Goal: Find specific page/section: Find specific page/section

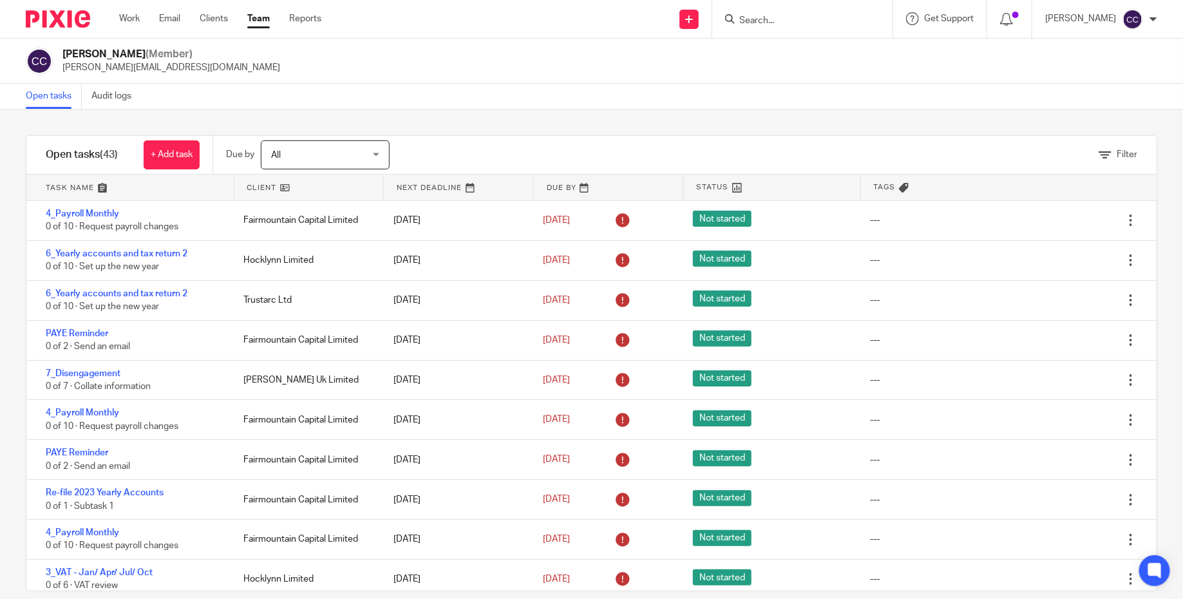
scroll to position [509, 0]
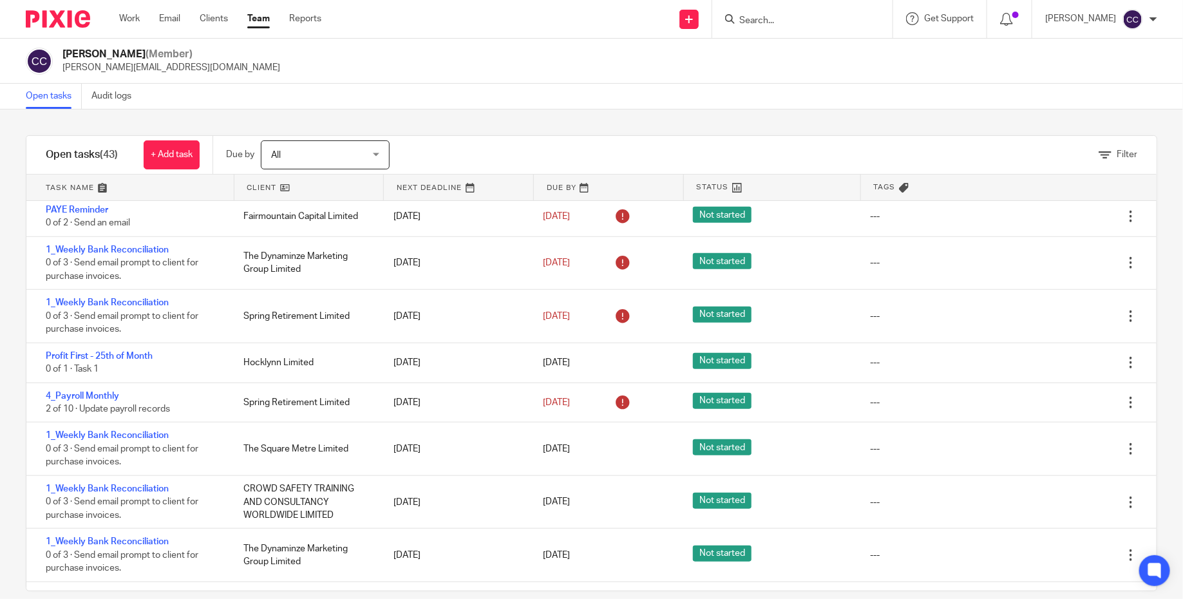
click at [808, 17] on input "Search" at bounding box center [796, 21] width 116 height 12
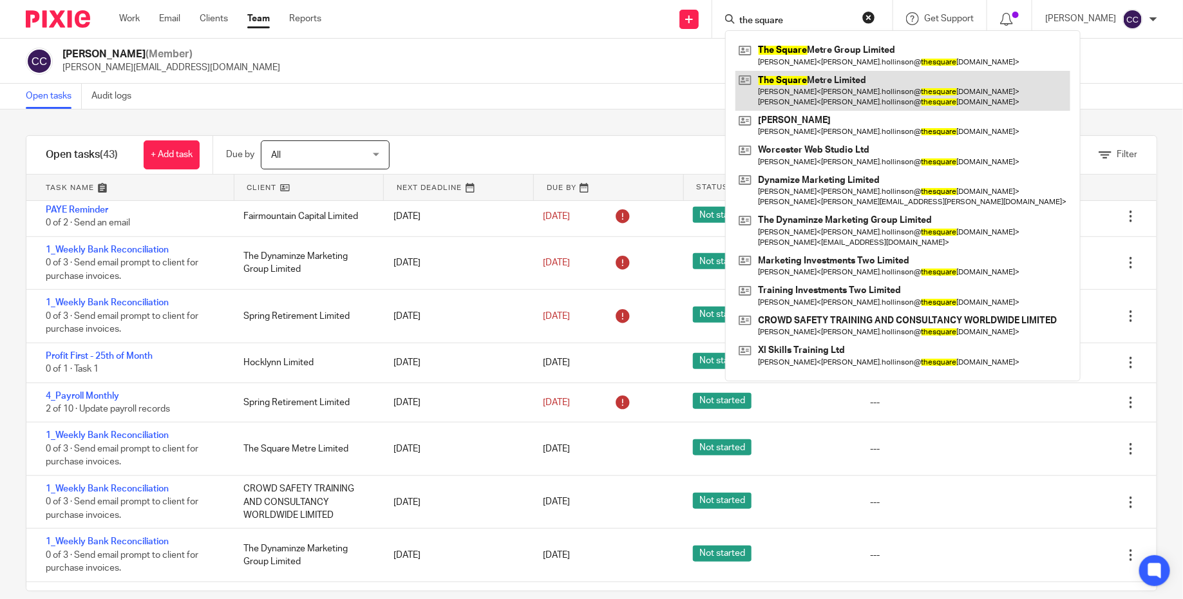
type input "the square"
click at [813, 83] on link at bounding box center [903, 91] width 335 height 40
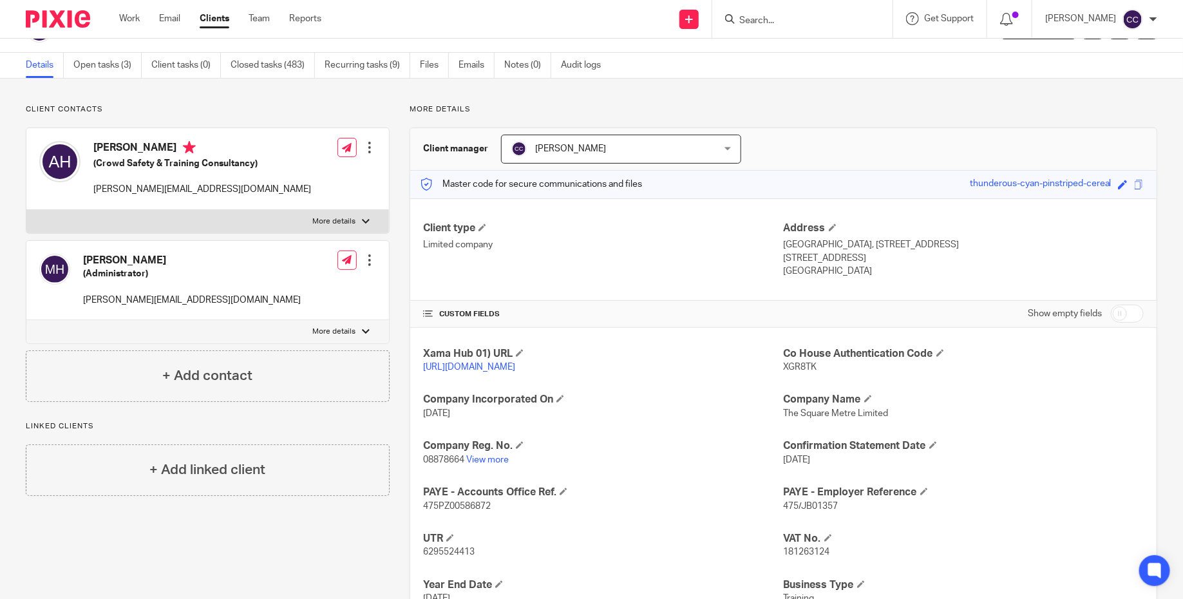
scroll to position [10, 0]
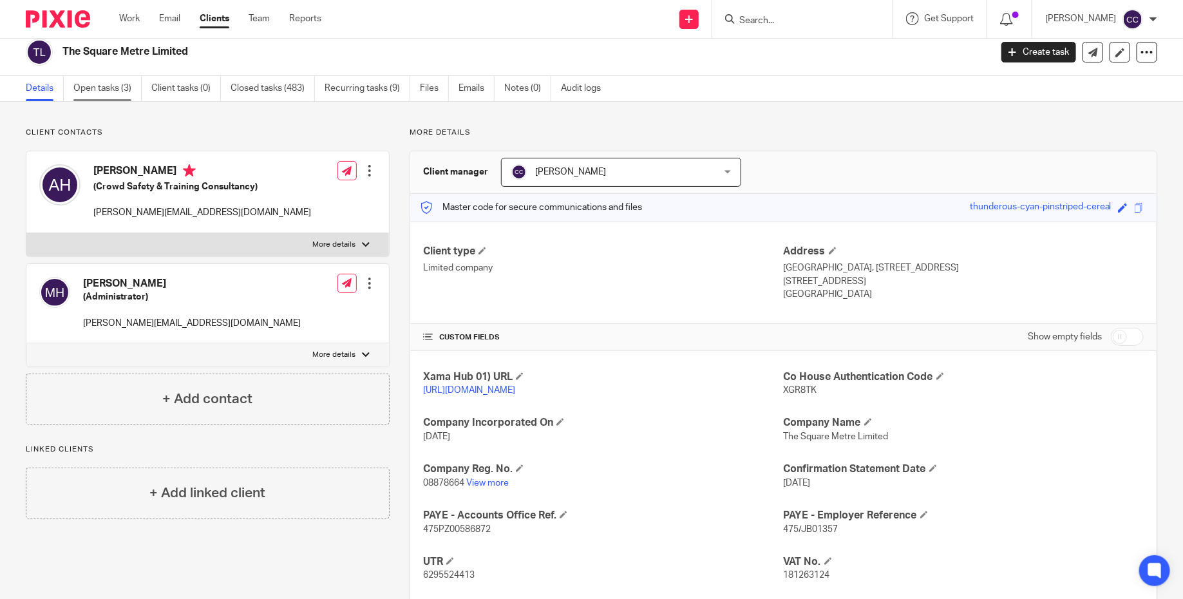
click at [118, 83] on link "Open tasks (3)" at bounding box center [107, 88] width 68 height 25
